Goal: Transaction & Acquisition: Obtain resource

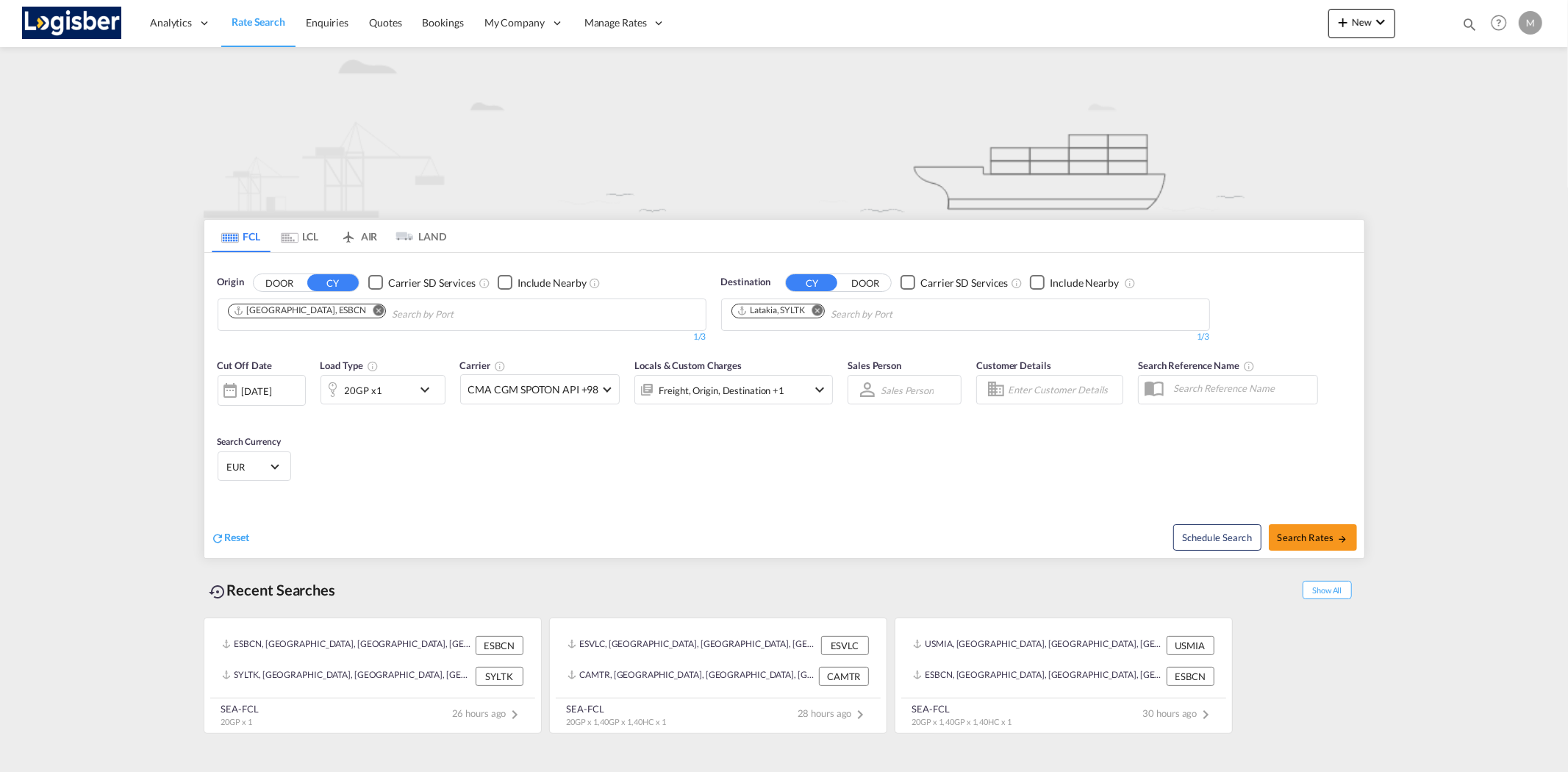
click at [372, 309] on md-icon "Remove" at bounding box center [378, 309] width 11 height 11
click at [814, 309] on md-icon "Remove" at bounding box center [817, 309] width 11 height 11
click at [508, 318] on body "Analytics Reports Dashboard Rate Search Enquiries Quotes Bookings" at bounding box center [784, 386] width 1568 height 772
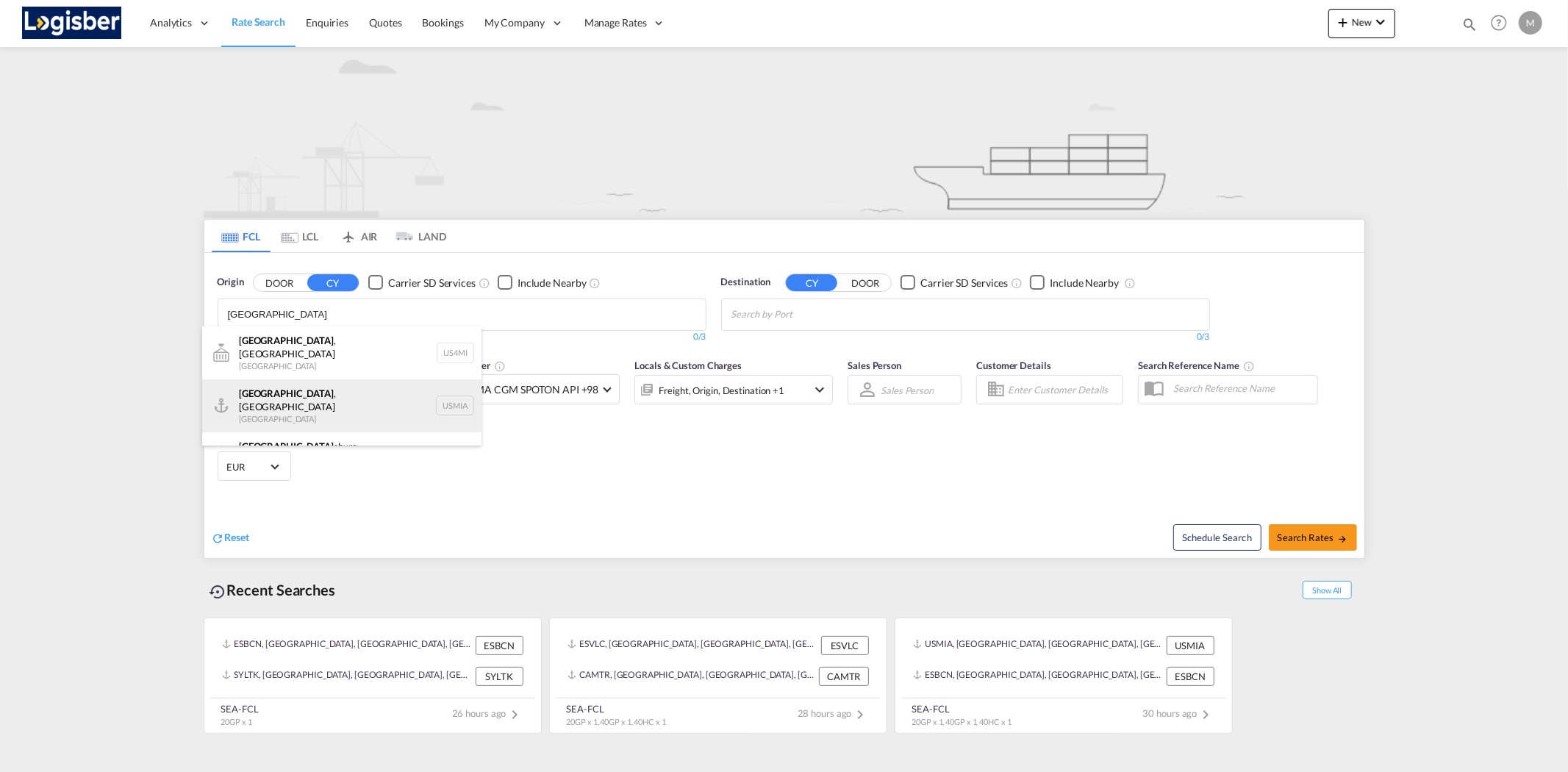
type input "[GEOGRAPHIC_DATA]"
click at [322, 401] on div "[GEOGRAPHIC_DATA] , [GEOGRAPHIC_DATA] [GEOGRAPHIC_DATA] USMIA" at bounding box center [342, 406] width 280 height 53
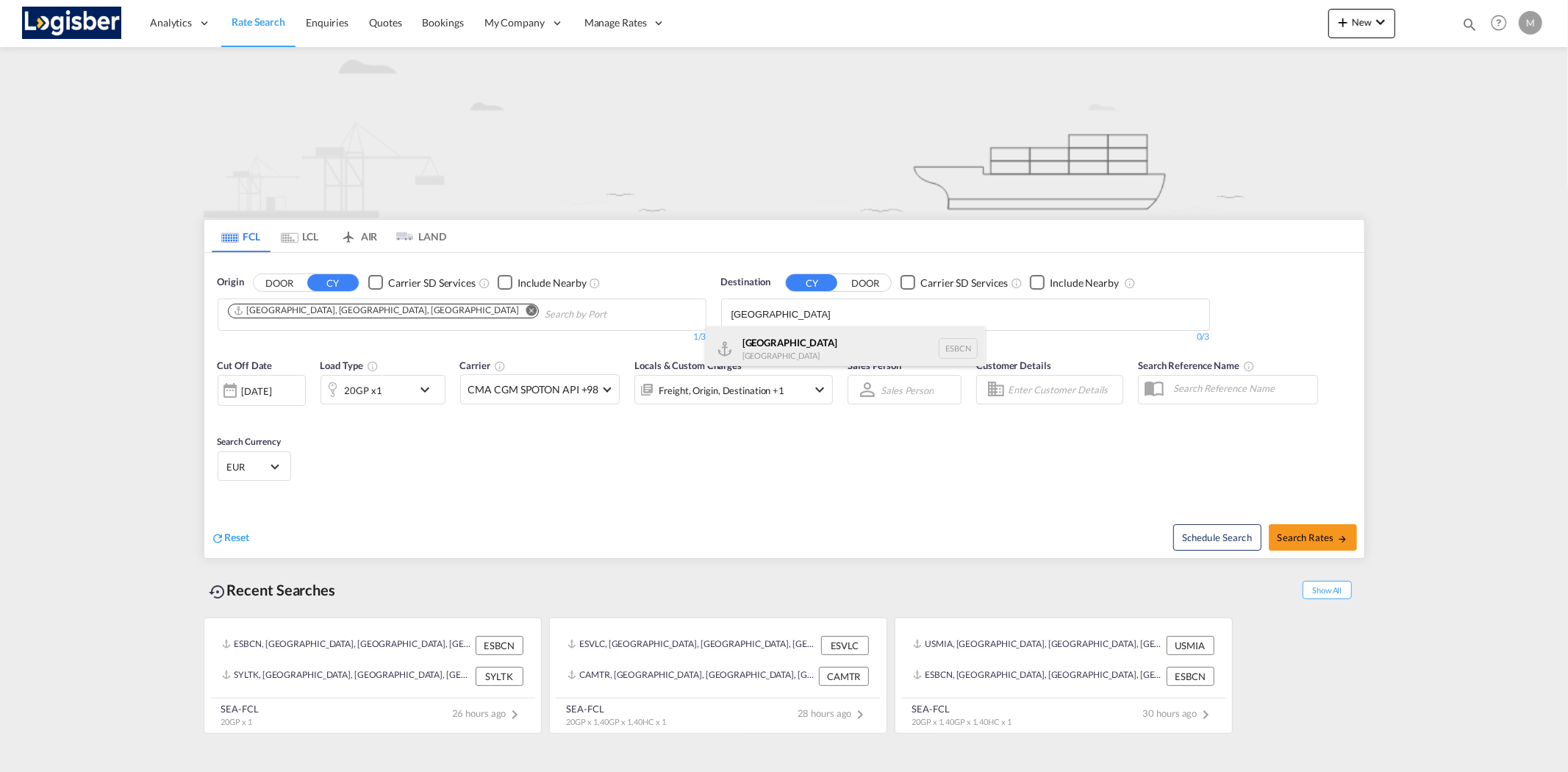
type input "[GEOGRAPHIC_DATA]"
click at [807, 344] on div "[GEOGRAPHIC_DATA] [GEOGRAPHIC_DATA] ESBCN" at bounding box center [845, 348] width 280 height 44
click at [420, 393] on md-icon "icon-chevron-down" at bounding box center [429, 390] width 25 height 18
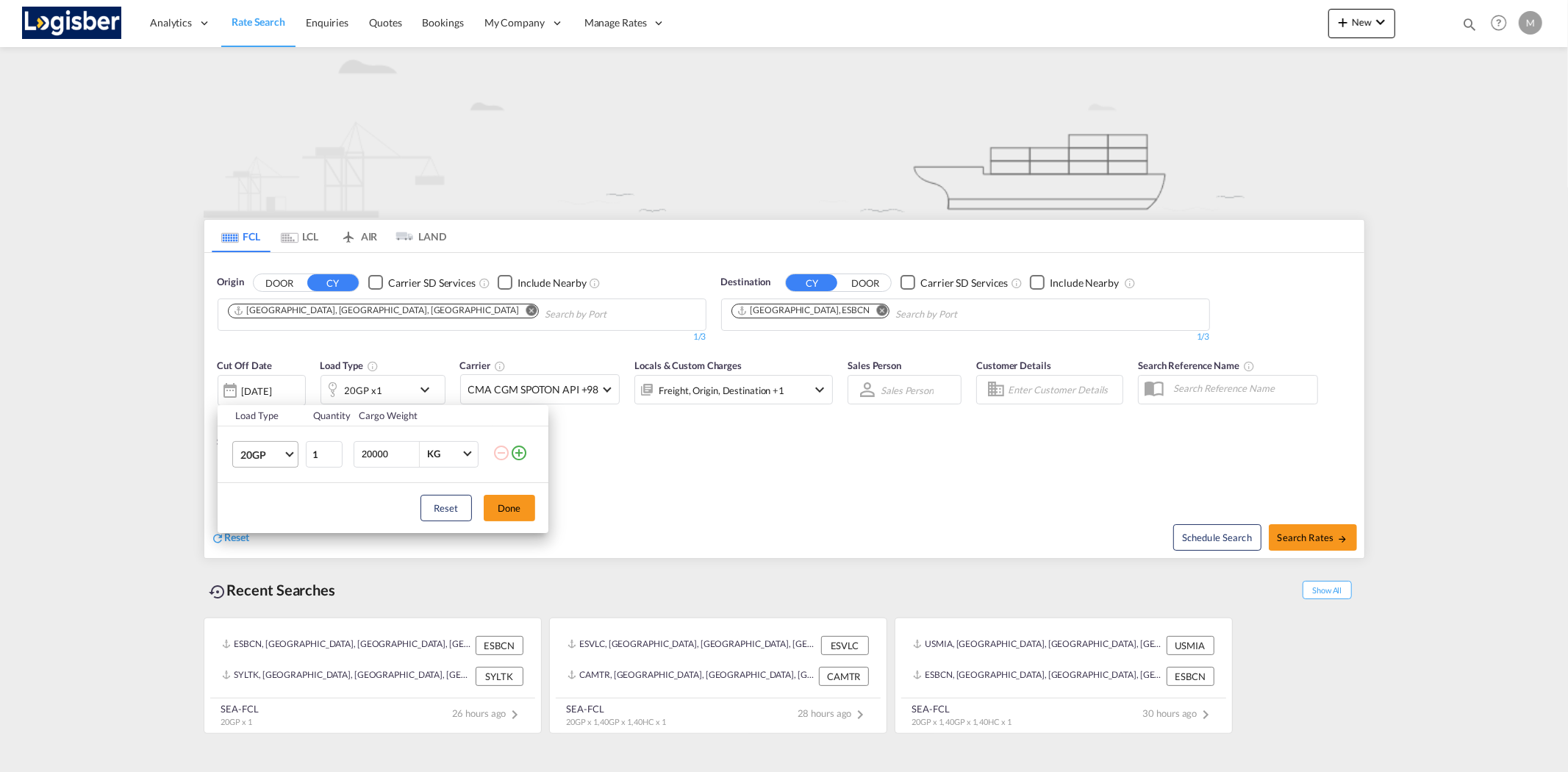
click at [291, 456] on md-select-value "20GP" at bounding box center [268, 454] width 59 height 25
click at [280, 521] on md-option "40HC" at bounding box center [278, 525] width 100 height 35
click at [510, 516] on button "Done" at bounding box center [509, 508] width 52 height 26
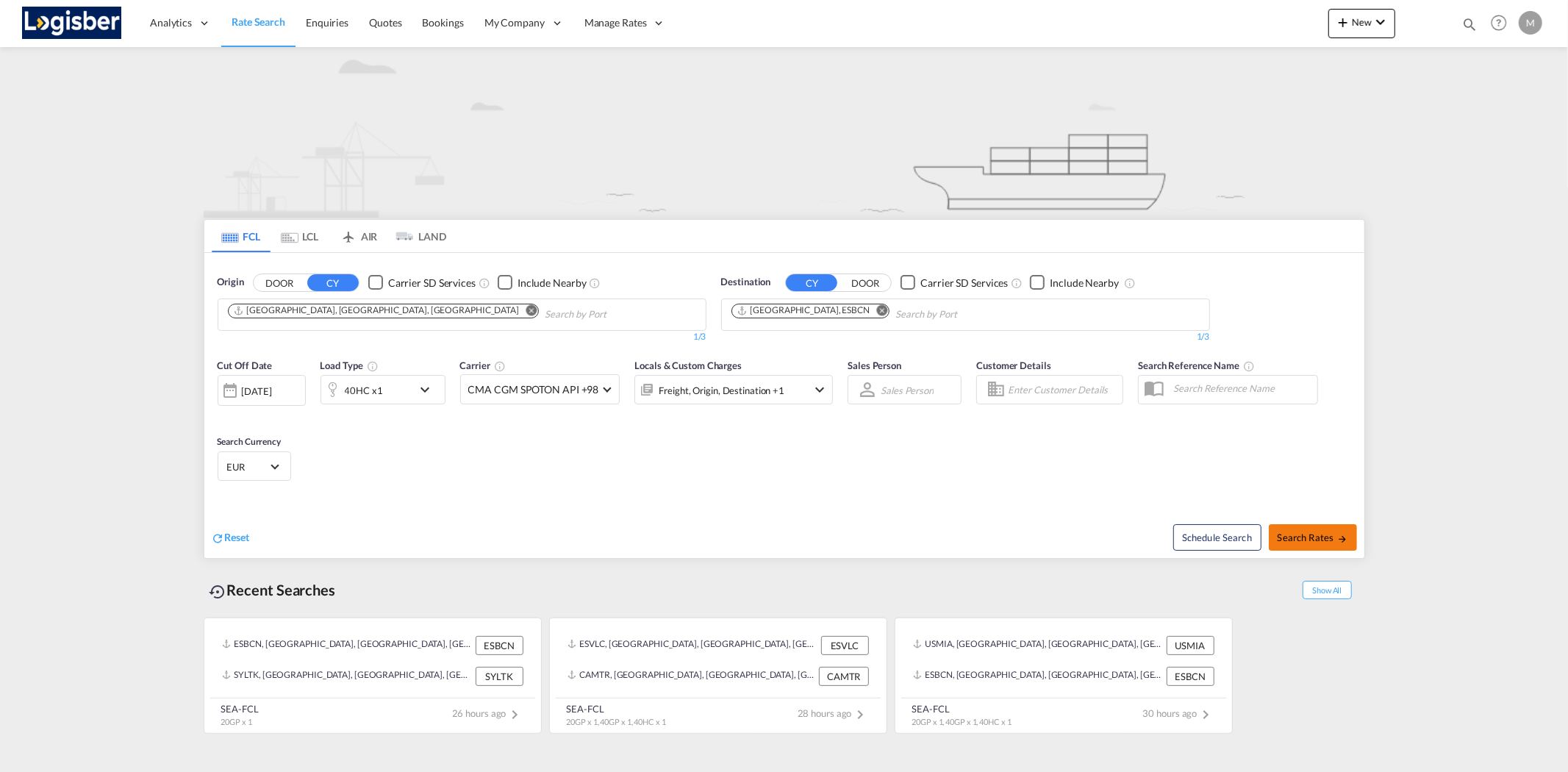
click at [1316, 540] on span "Search Rates" at bounding box center [1313, 537] width 71 height 11
type input "USMIA to ESBCN / [DATE]"
